Goal: Task Accomplishment & Management: Manage account settings

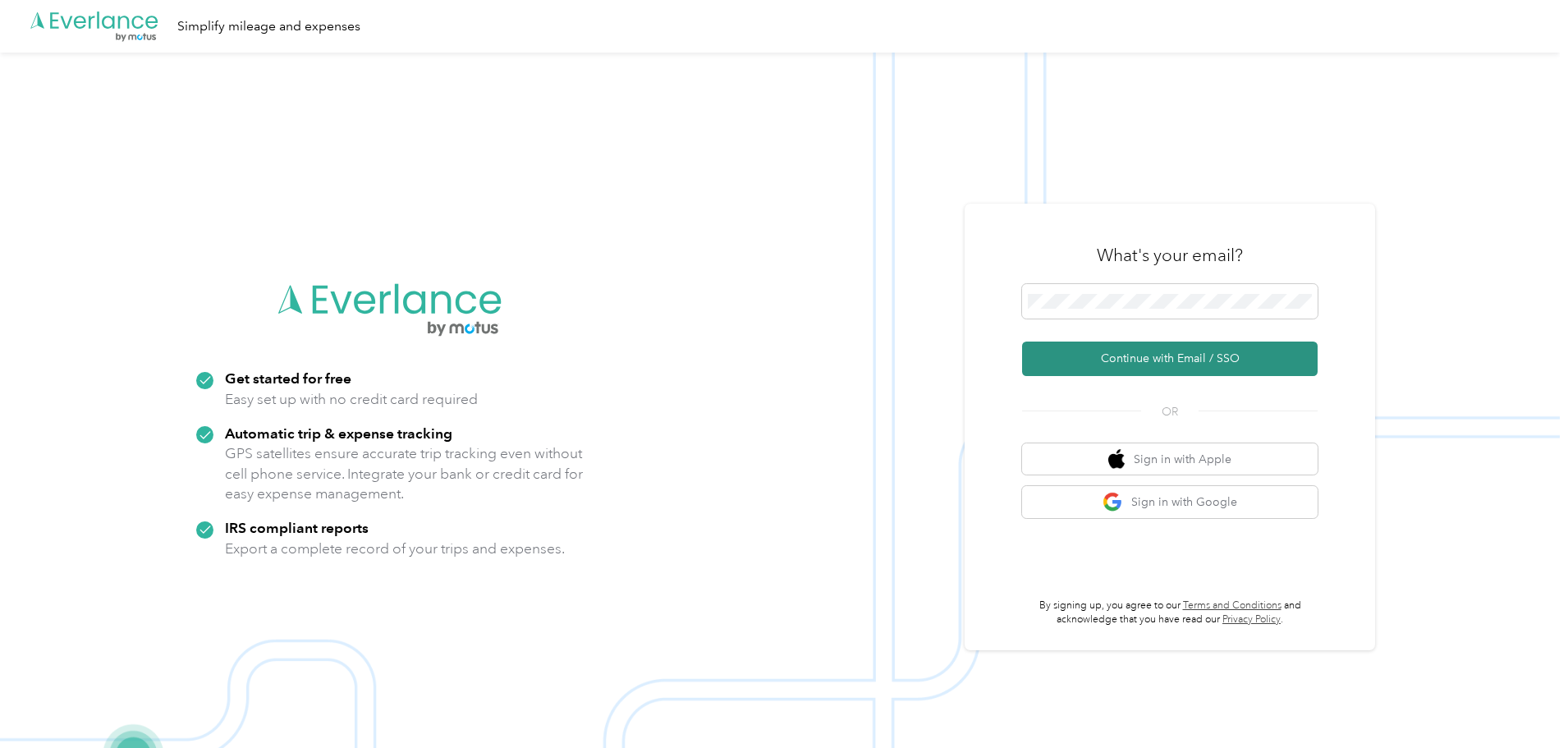
click at [1242, 364] on button "Continue with Email / SSO" at bounding box center [1169, 359] width 295 height 35
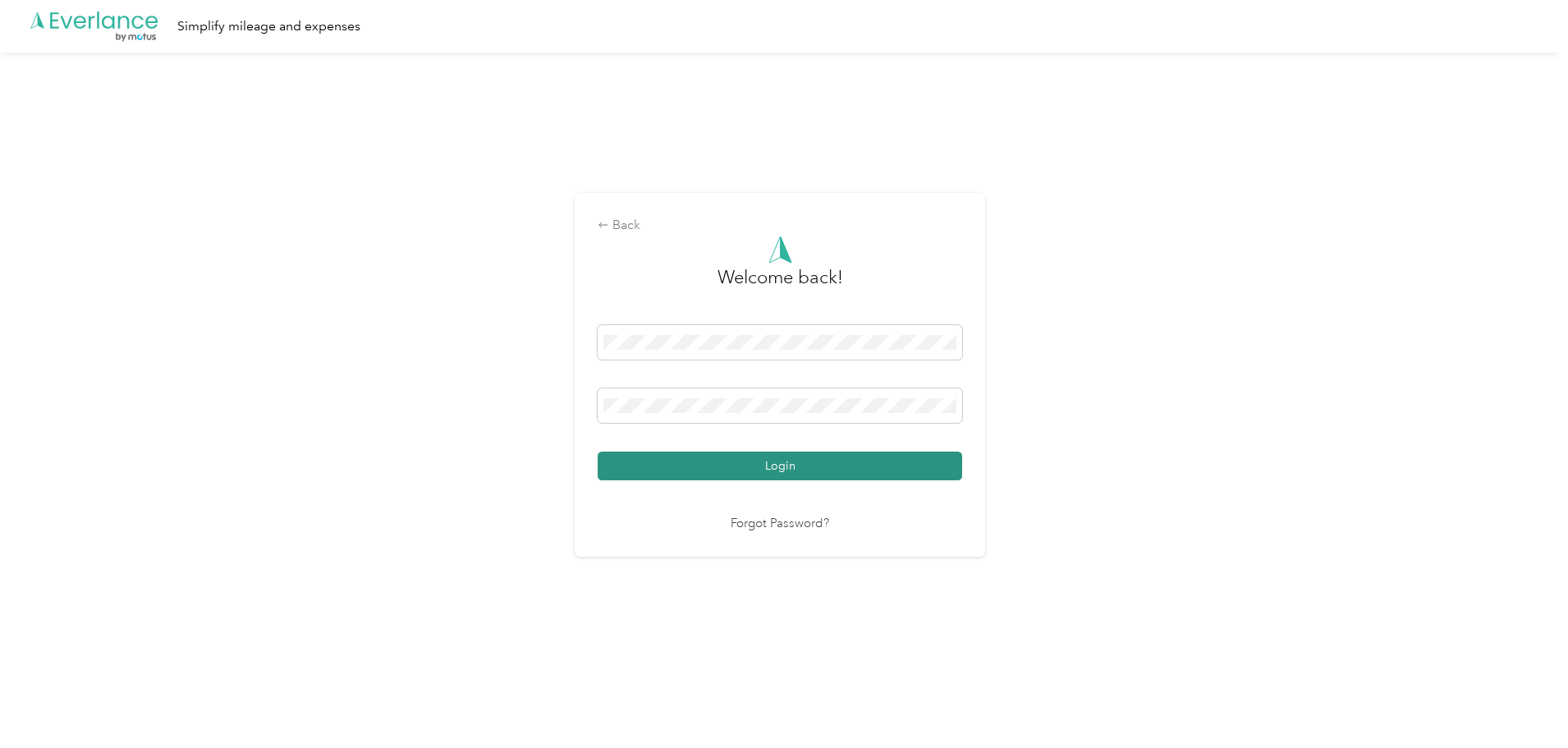
click at [886, 477] on button "Login" at bounding box center [781, 466] width 365 height 29
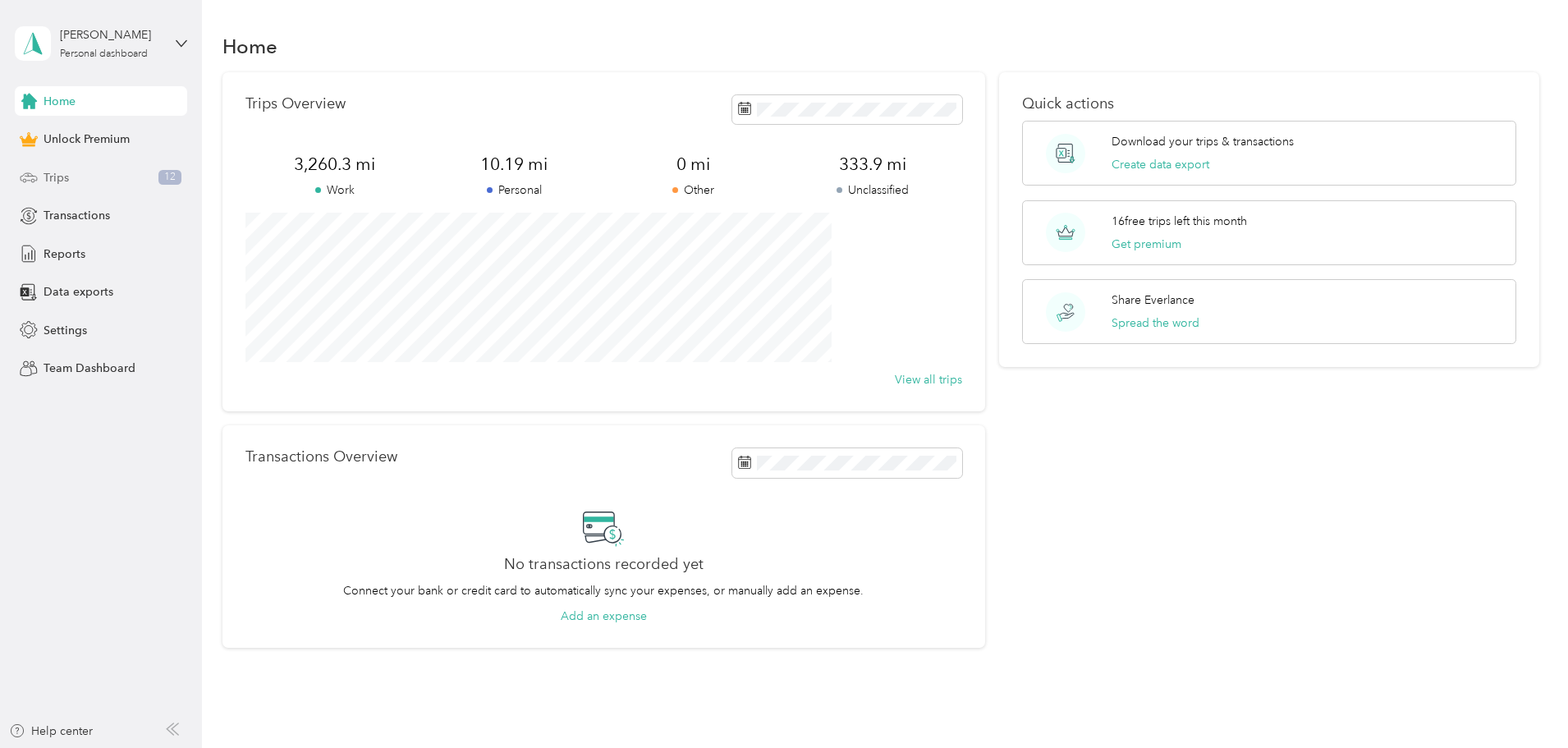
click at [95, 178] on div "Trips 12" at bounding box center [101, 178] width 172 height 30
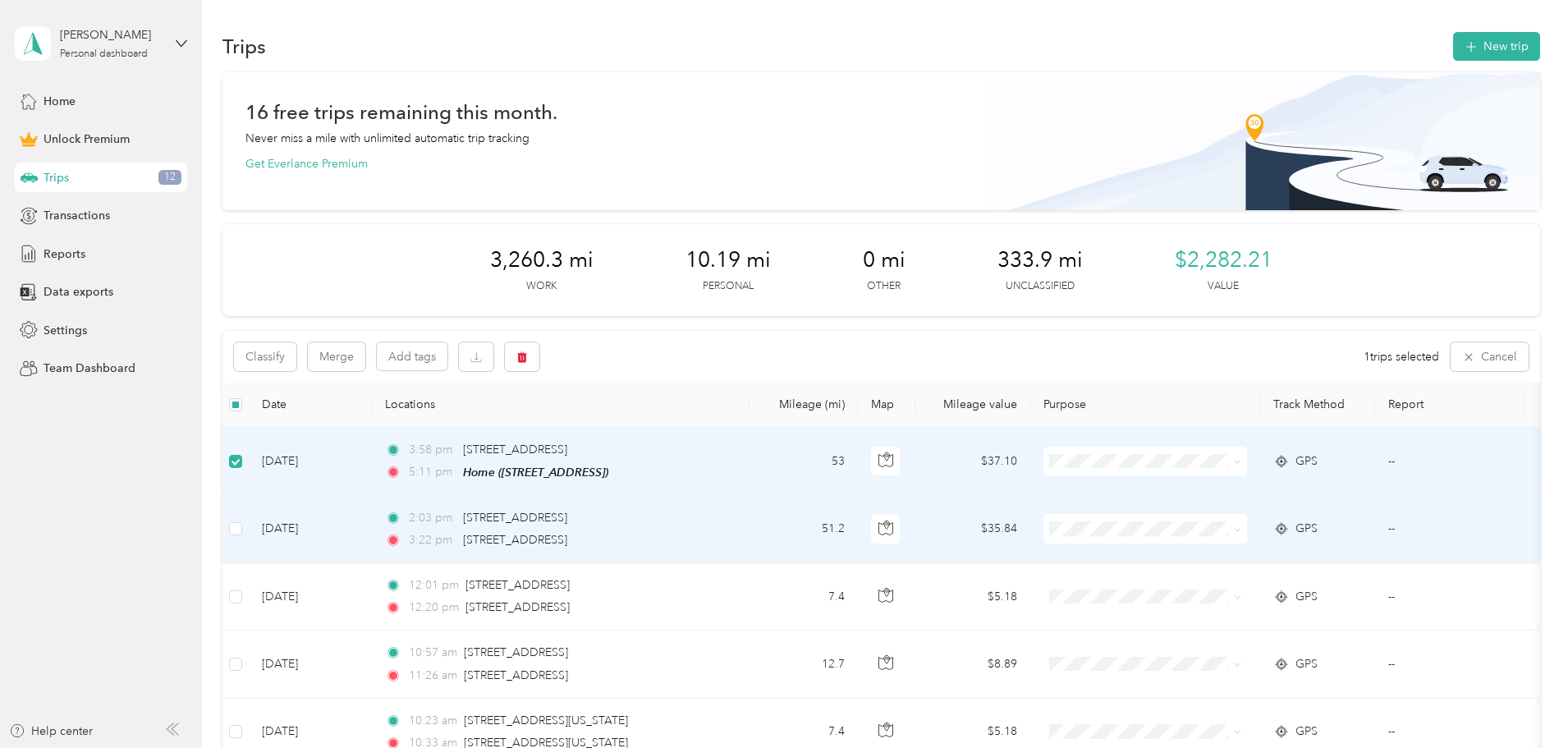
click at [249, 524] on td at bounding box center [235, 530] width 26 height 68
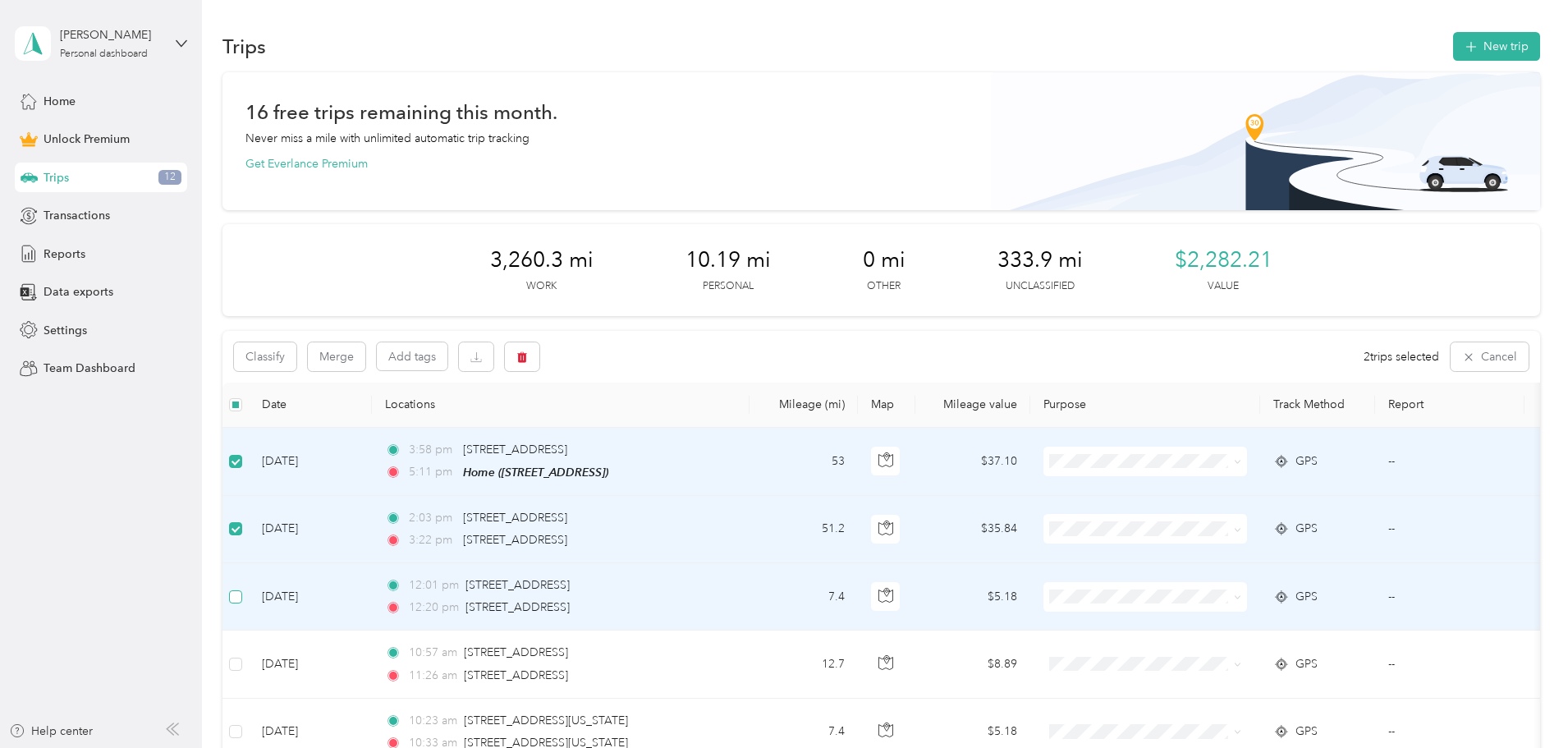
click at [242, 588] on label at bounding box center [235, 597] width 13 height 18
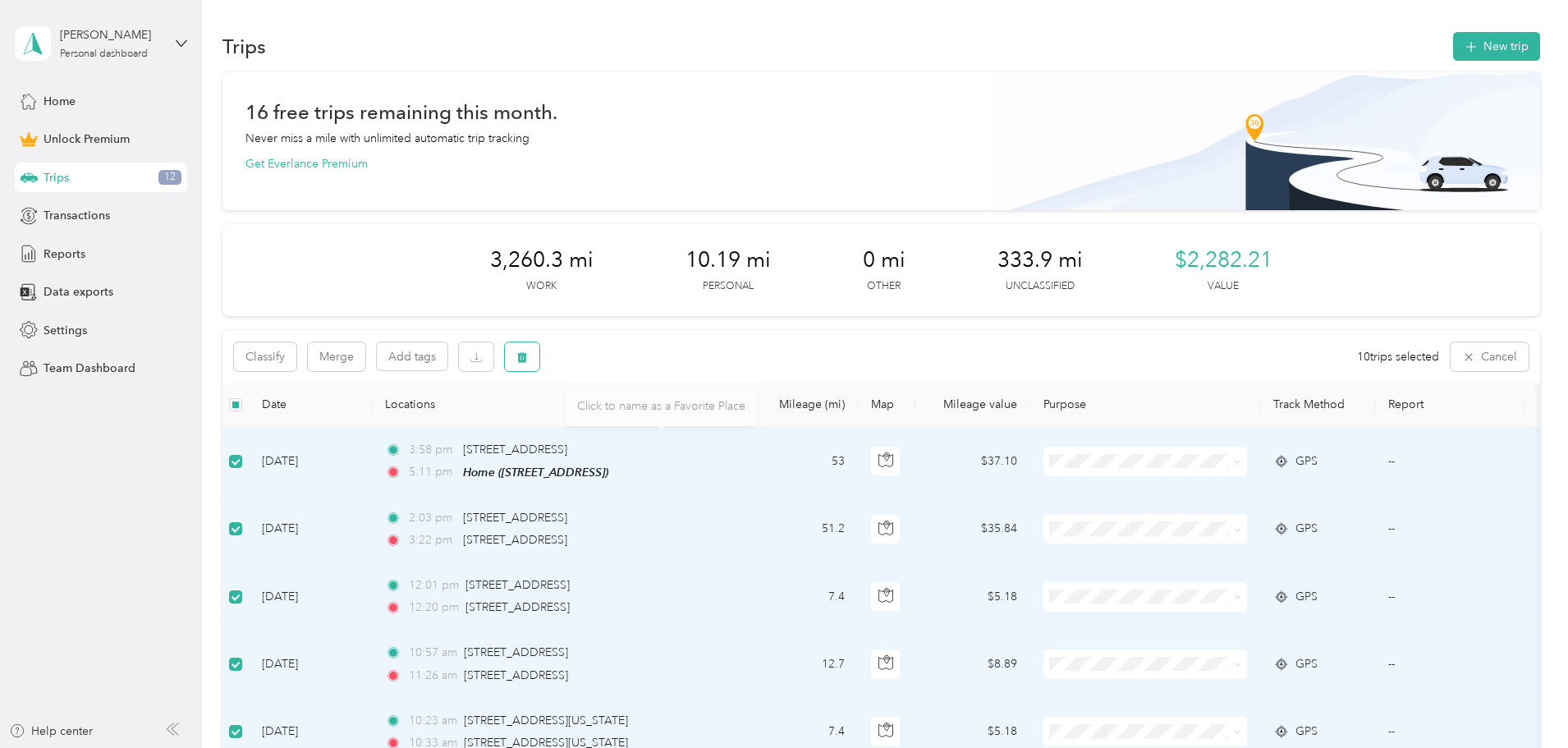
click at [631, 370] on body "[PERSON_NAME] Personal dashboard Home Unlock Premium Trips 12 Transactions Repo…" at bounding box center [780, 374] width 1560 height 748
click at [539, 352] on button "button" at bounding box center [521, 356] width 35 height 29
click at [755, 430] on button "Yes" at bounding box center [758, 425] width 32 height 26
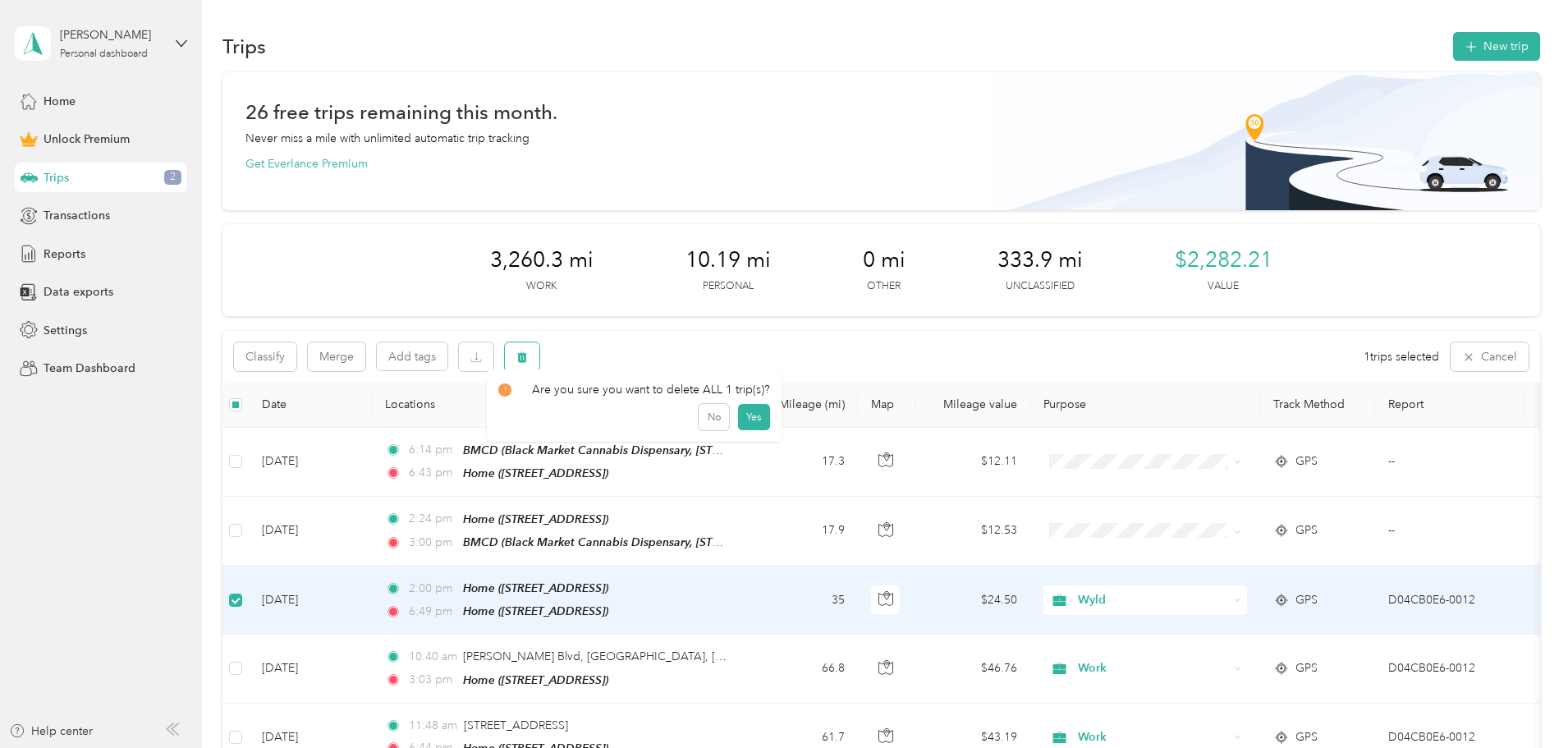
click at [539, 357] on button "button" at bounding box center [521, 356] width 35 height 29
click at [755, 423] on button "Yes" at bounding box center [754, 425] width 32 height 26
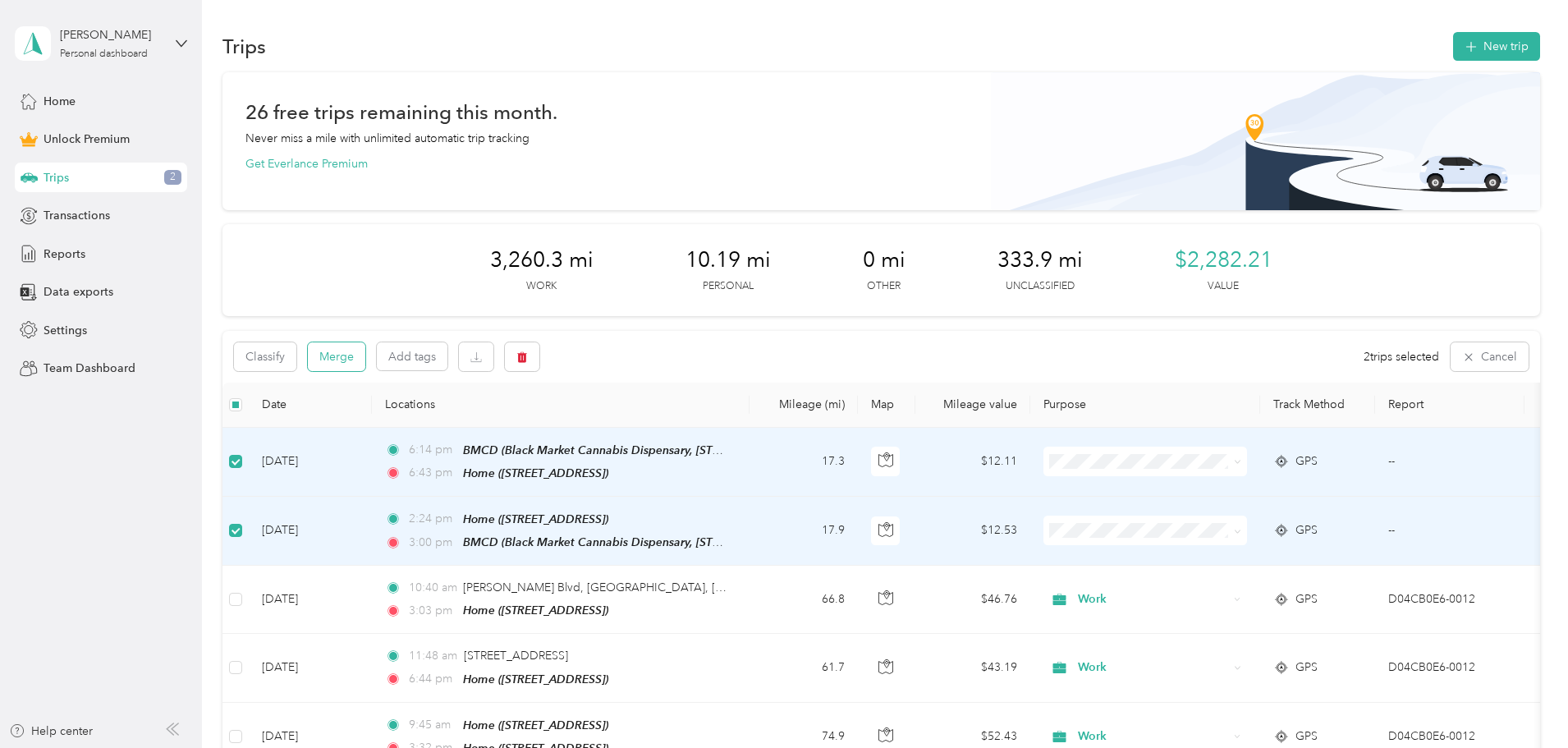
click at [365, 362] on button "Merge" at bounding box center [337, 356] width 58 height 29
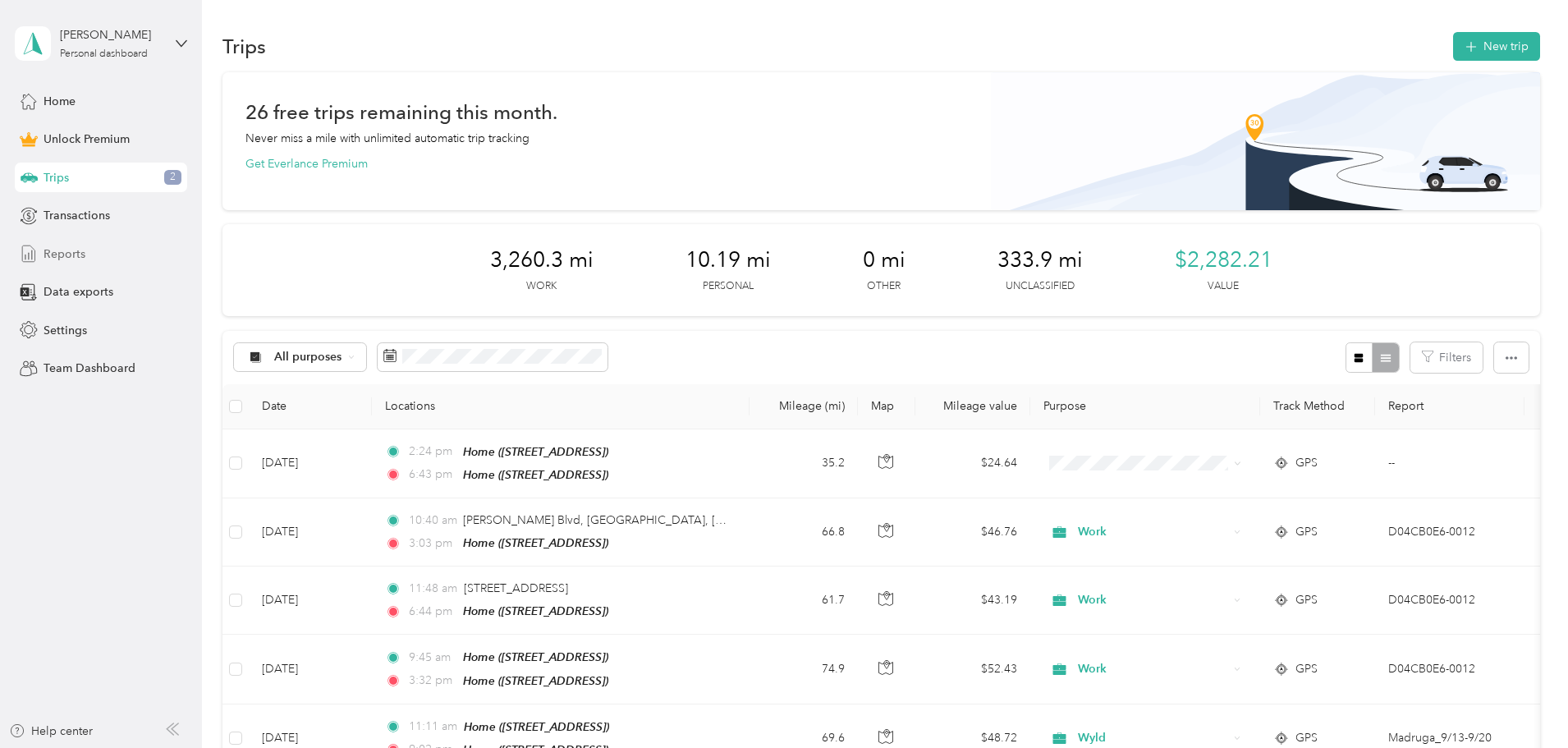
click at [95, 265] on div "Reports" at bounding box center [101, 254] width 172 height 30
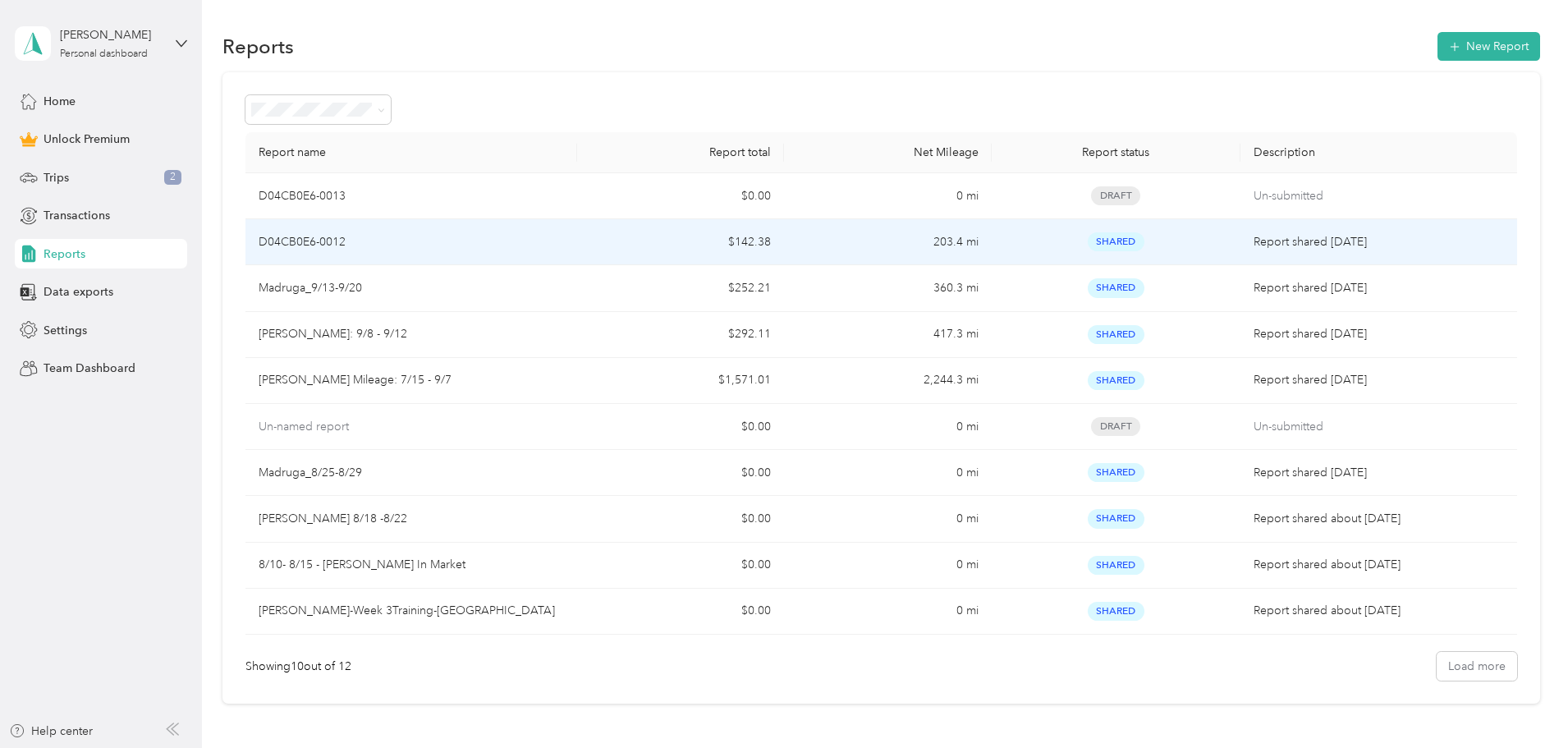
click at [512, 252] on td "D04CB0E6-0012" at bounding box center [411, 242] width 332 height 46
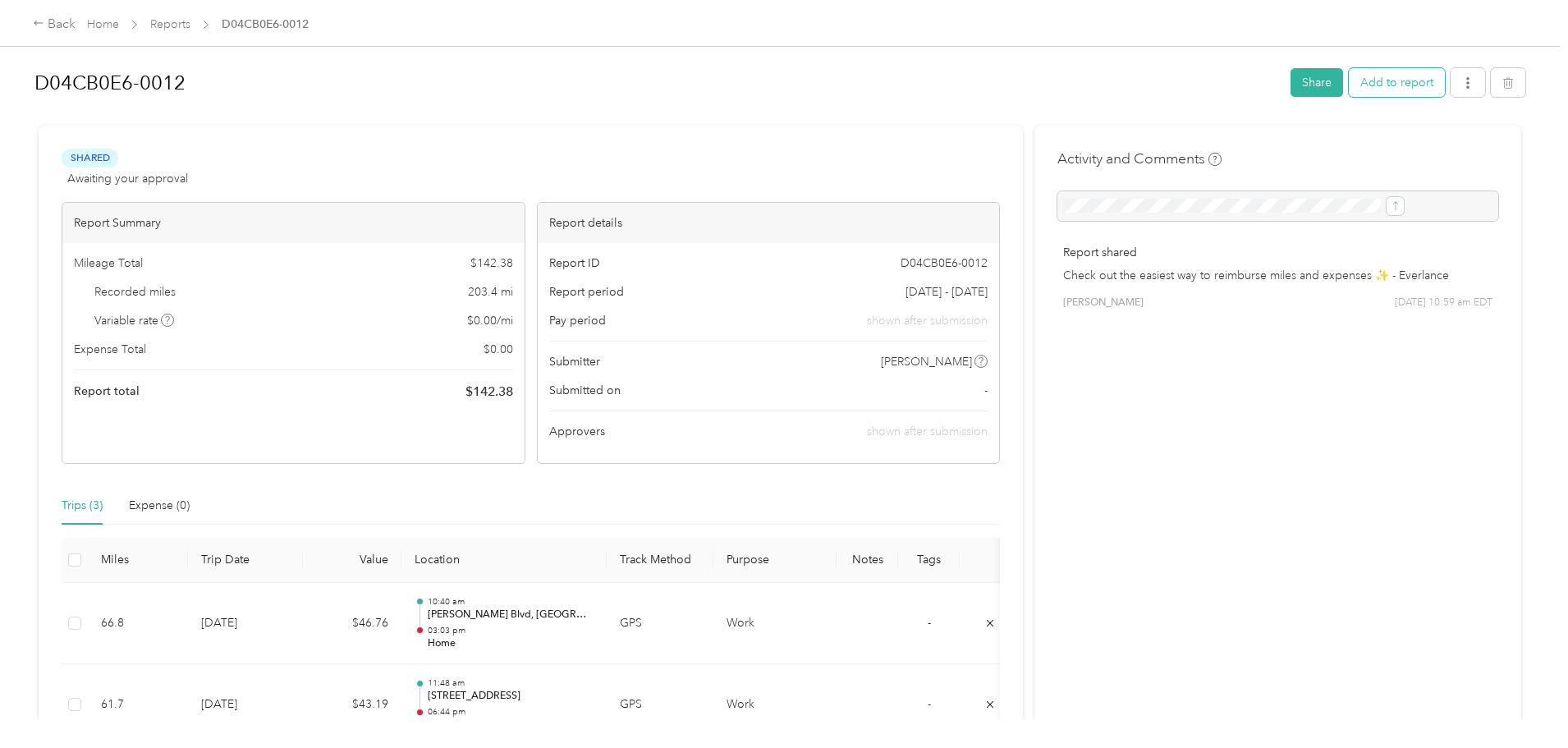
click at [1349, 95] on button "Add to report" at bounding box center [1397, 82] width 96 height 29
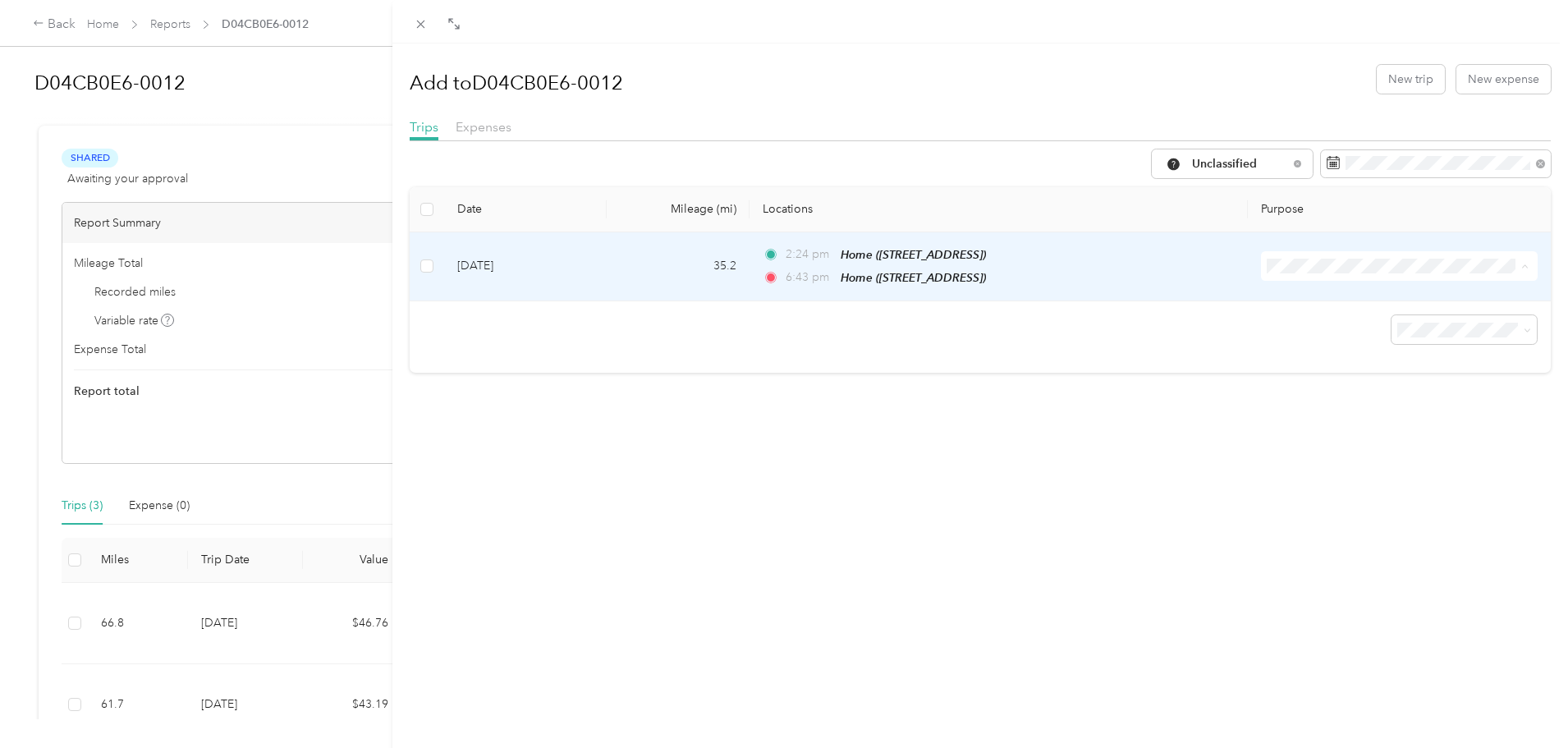
click at [1301, 293] on span "Work" at bounding box center [1403, 295] width 221 height 17
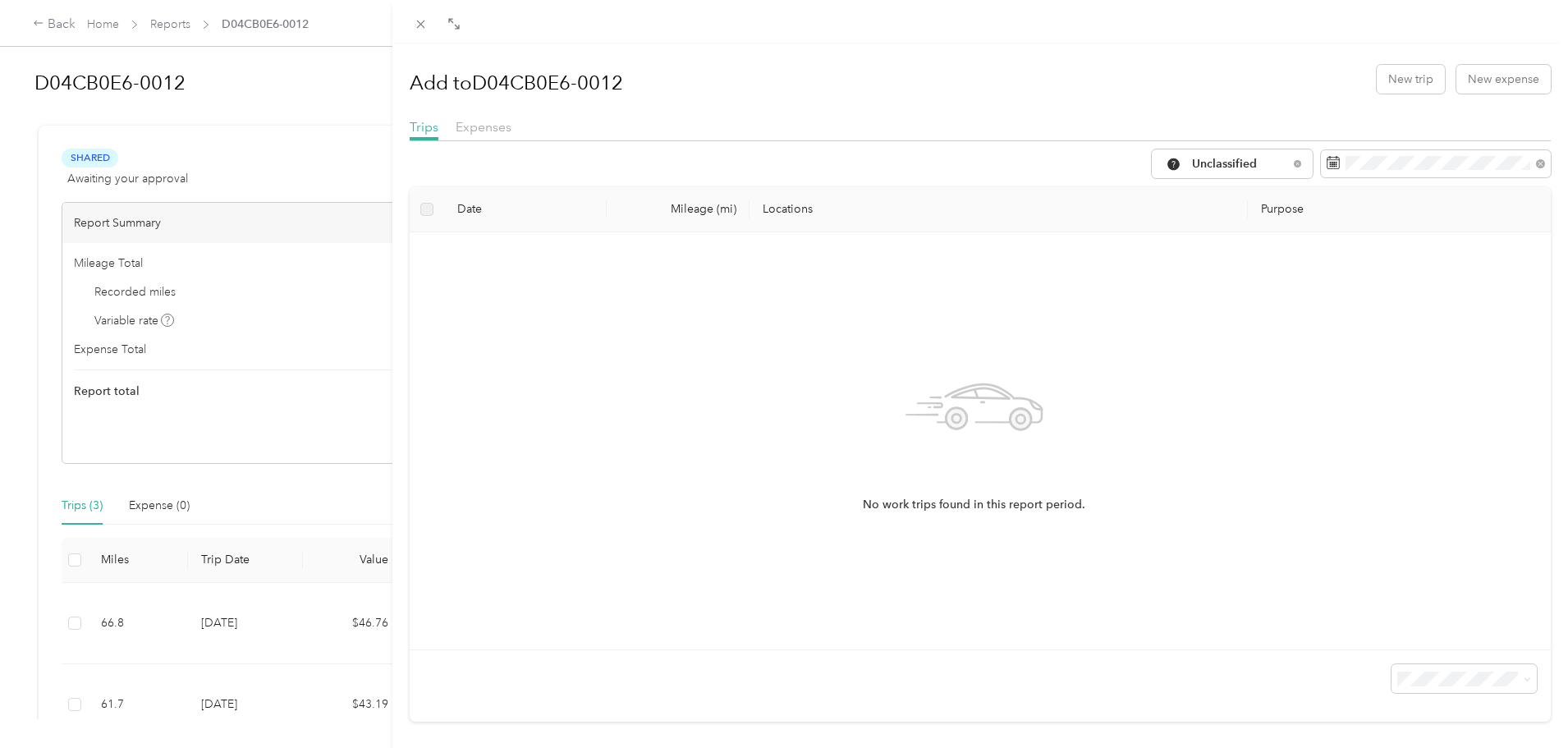
click at [250, 97] on div "Add to D04CB0E6-0012 New trip New expense Trips Expenses Unclassified Date Mile…" at bounding box center [784, 374] width 1568 height 748
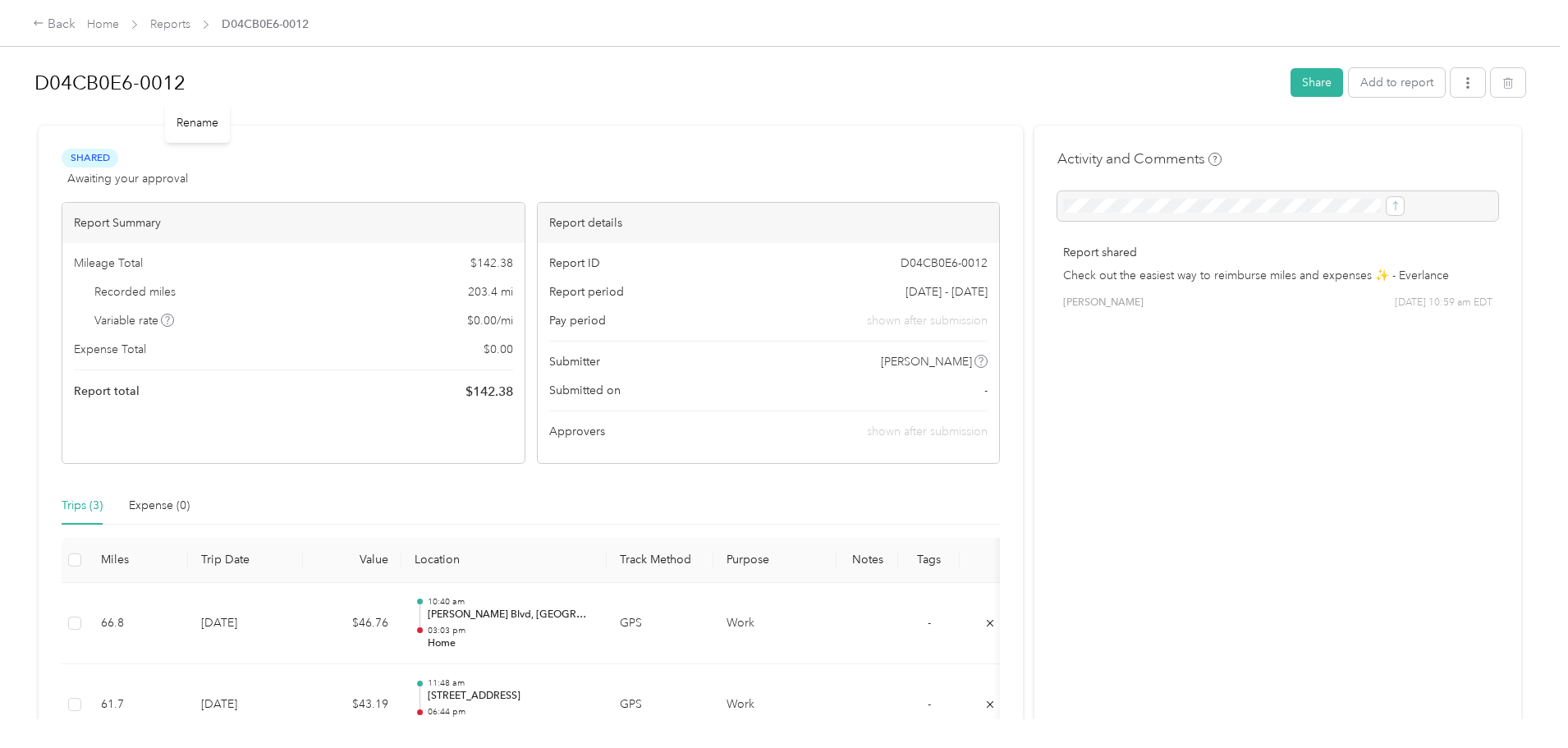
click at [346, 81] on h1 "D04CB0E6-0012" at bounding box center [657, 83] width 1245 height 40
click at [0, 7] on div "Back Home Reports D04CB0E6-0012 D04CB0E6-0012 Share Add to report Shared Awaiti…" at bounding box center [780, 374] width 1560 height 748
click at [375, 45] on div "Back Home Reports D04CB0E6-0012" at bounding box center [784, 23] width 1568 height 46
click at [332, 77] on h1 "D04CB0E6-0012" at bounding box center [657, 83] width 1245 height 40
click at [384, 40] on div "Back Home Reports [PERSON_NAME] Milage- 9/" at bounding box center [784, 23] width 1568 height 46
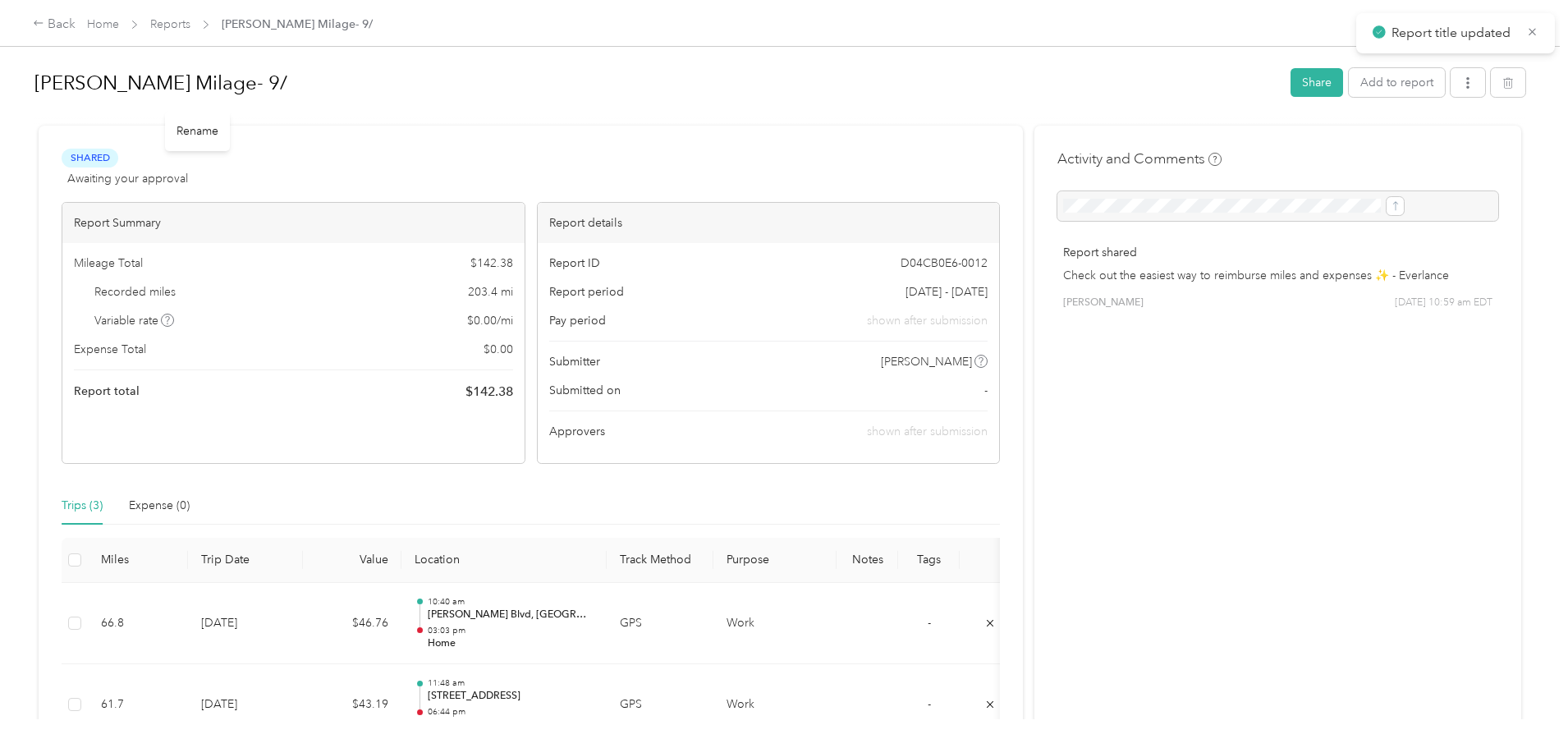
click at [393, 62] on div "[PERSON_NAME] Milage- 9/" at bounding box center [657, 83] width 1245 height 43
click at [395, 88] on h1 "[PERSON_NAME] Milage- 9/" at bounding box center [657, 83] width 1245 height 40
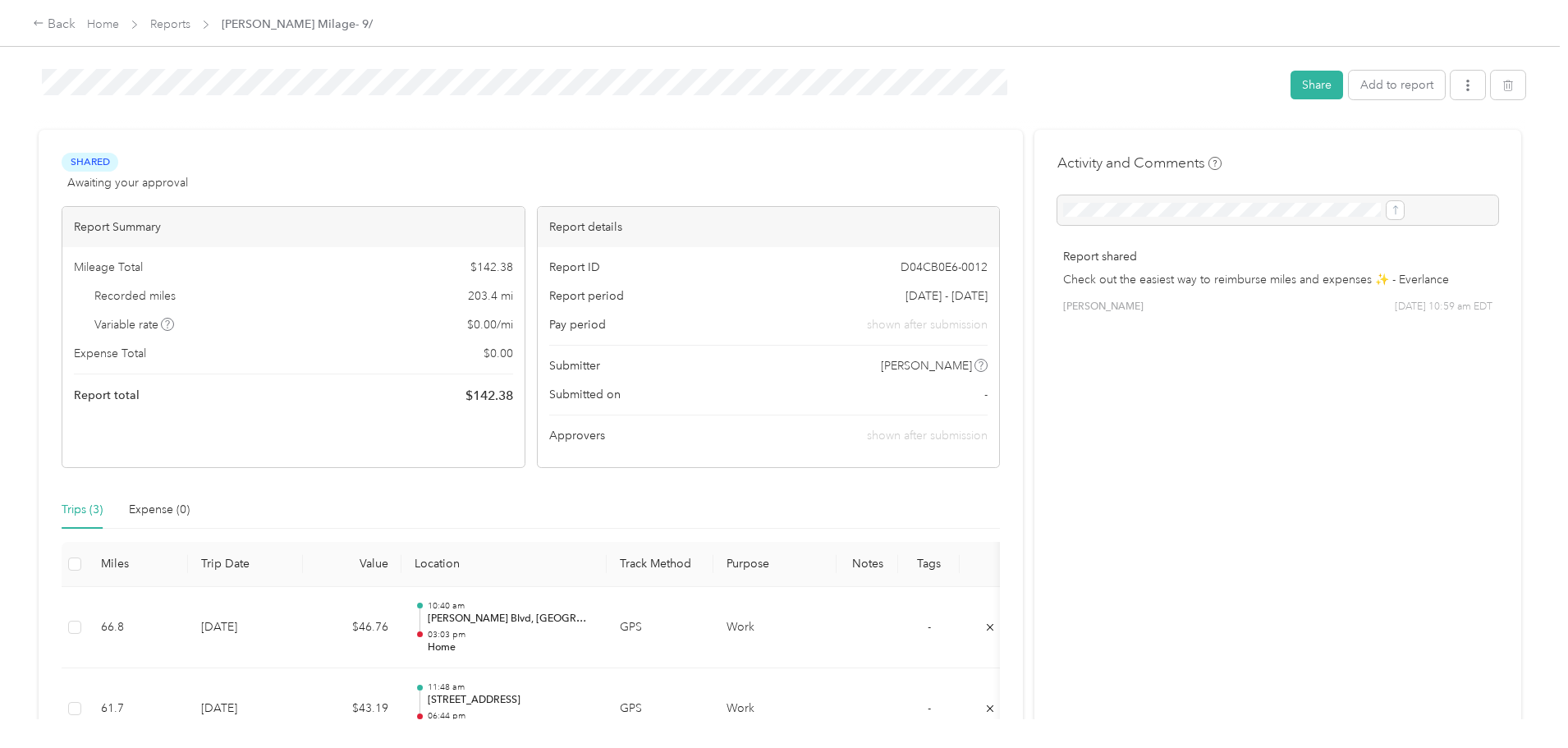
click at [806, 192] on div "Shared Awaiting your approval View activity & comments Report Summary Mileage T…" at bounding box center [530, 310] width 938 height 315
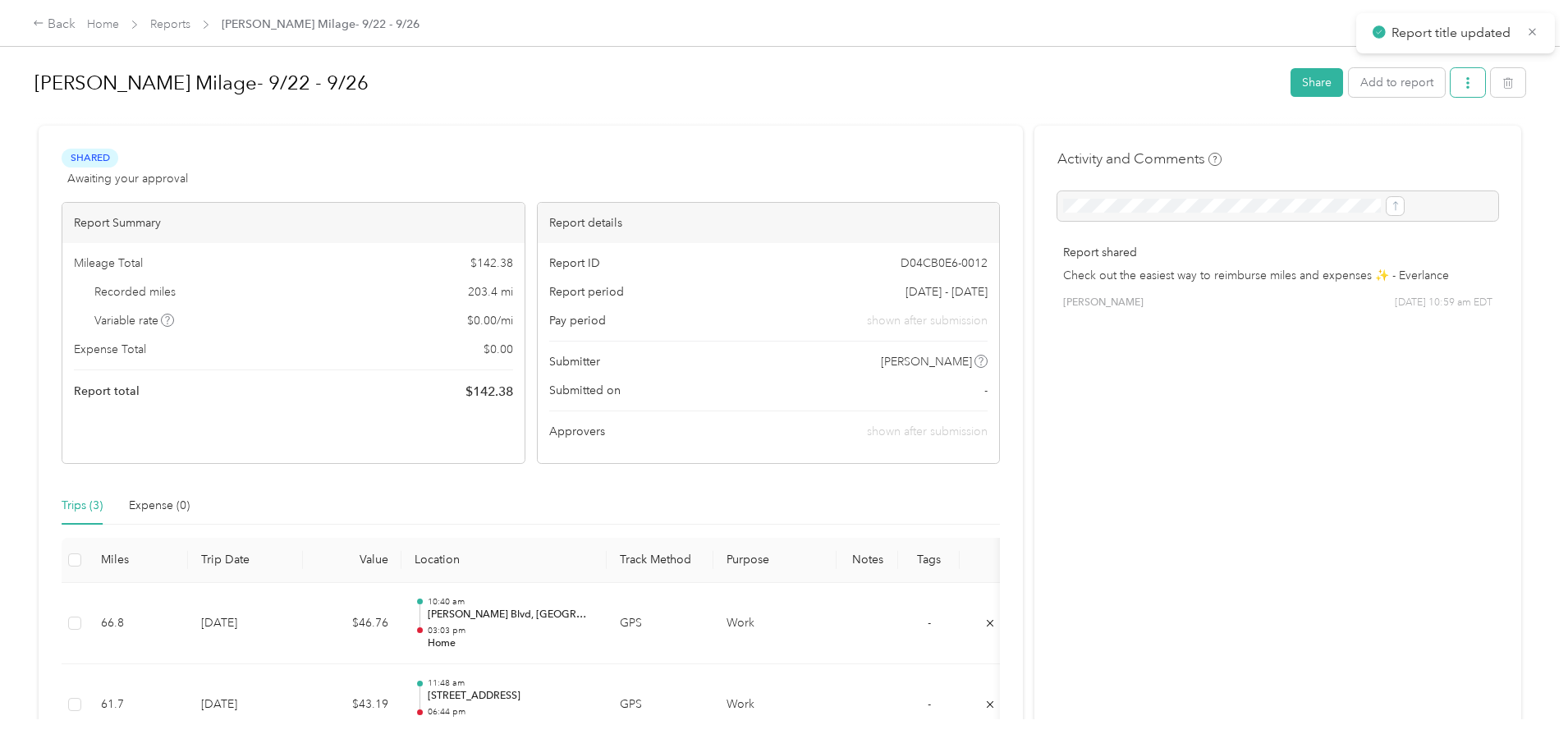
click at [1450, 91] on button "button" at bounding box center [1467, 82] width 35 height 29
click at [1313, 153] on li "Download" at bounding box center [1291, 143] width 121 height 29
